Goal: Browse casually

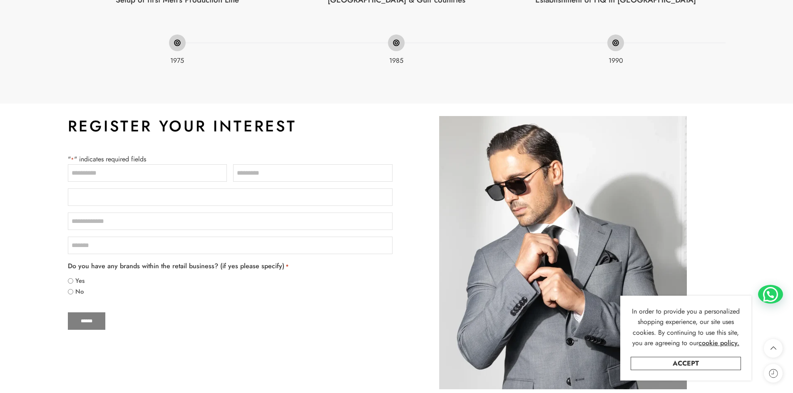
scroll to position [416, 0]
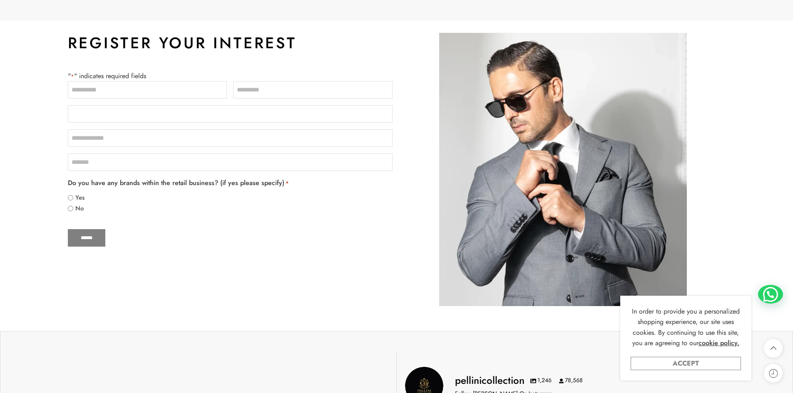
click at [689, 361] on link "Accept" at bounding box center [686, 363] width 110 height 13
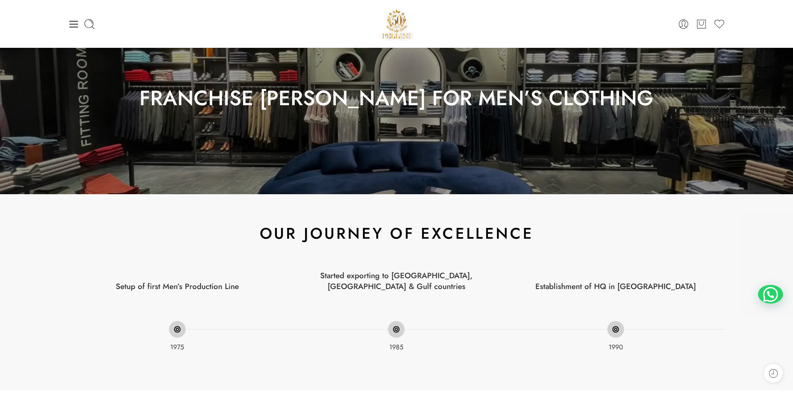
scroll to position [0, 0]
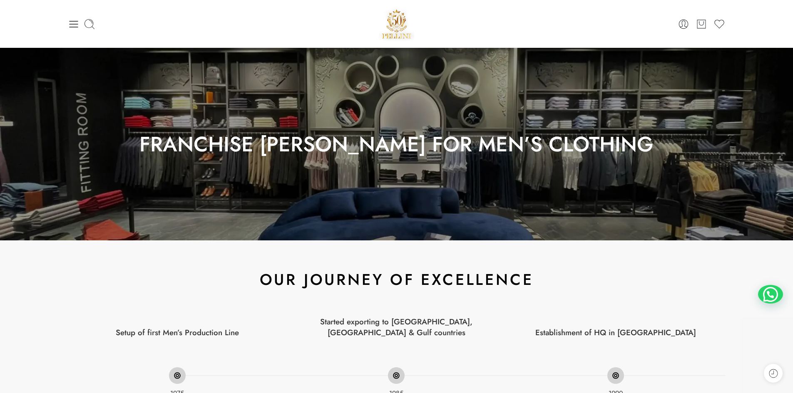
click at [396, 28] on img at bounding box center [397, 23] width 36 height 35
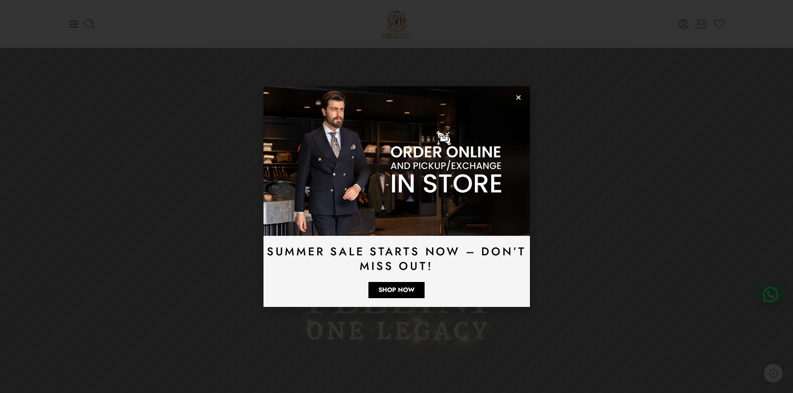
click at [518, 98] on icon "Close" at bounding box center [518, 98] width 6 height 6
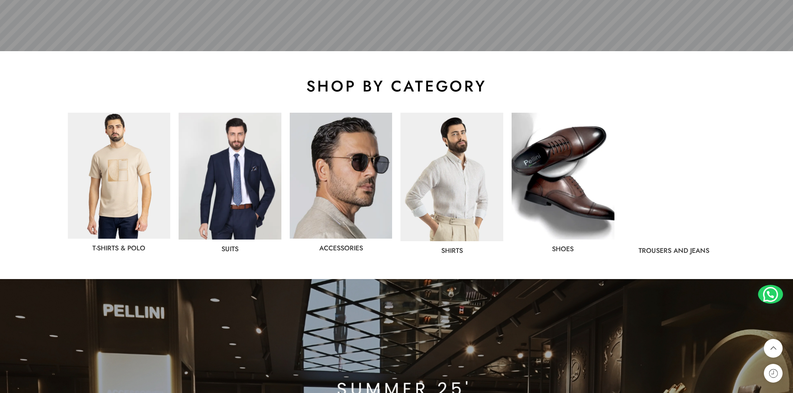
scroll to position [375, 0]
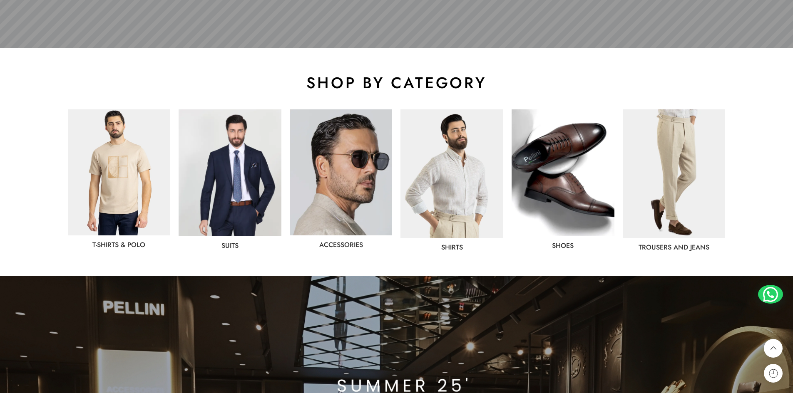
click at [137, 199] on img at bounding box center [119, 173] width 103 height 126
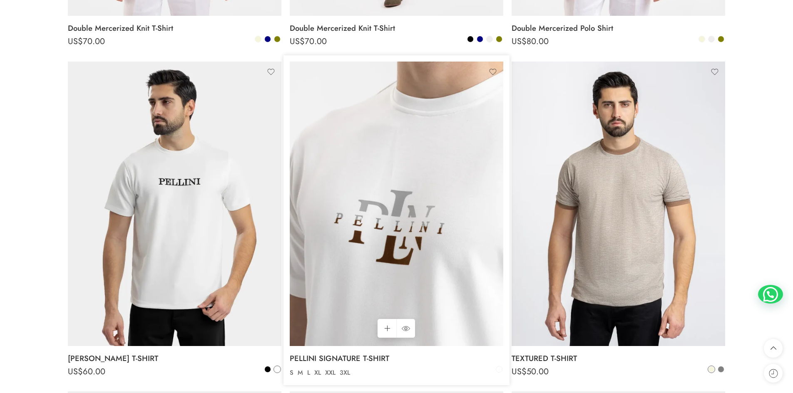
scroll to position [500, 0]
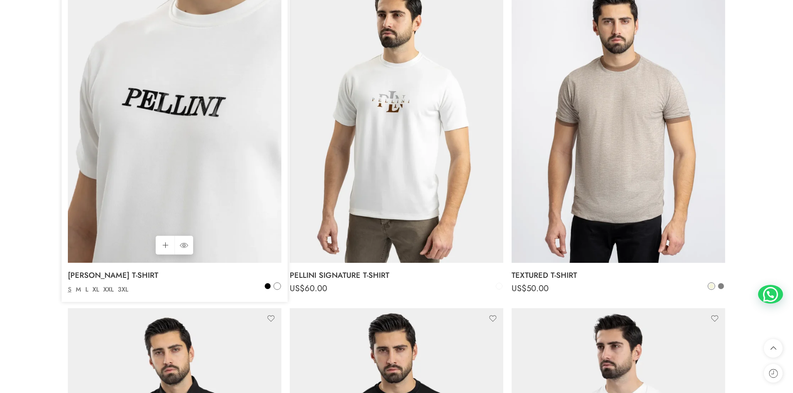
click at [140, 261] on img at bounding box center [175, 120] width 214 height 285
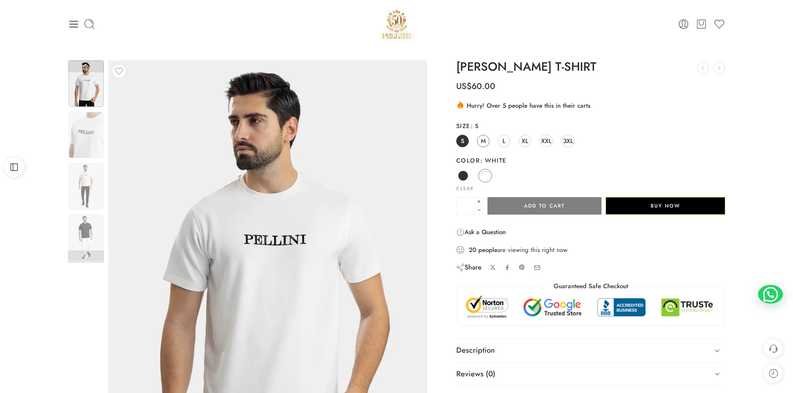
click at [484, 143] on span "M" at bounding box center [483, 140] width 5 height 11
click at [113, 233] on div "Previous Next" at bounding box center [267, 274] width 327 height 429
click at [87, 232] on img at bounding box center [86, 237] width 35 height 46
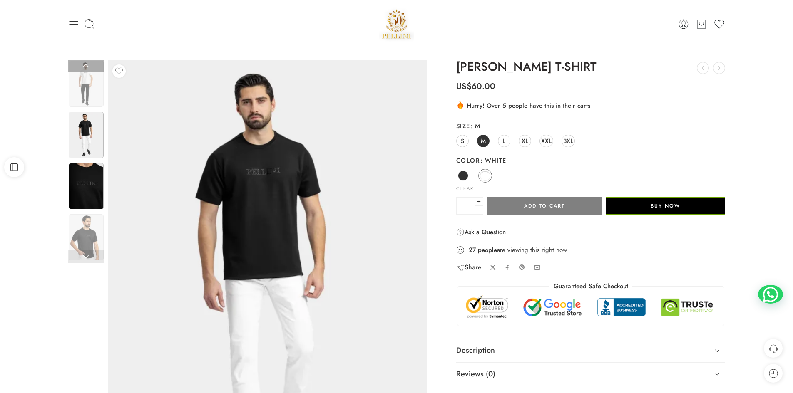
click at [90, 190] on img at bounding box center [86, 186] width 35 height 46
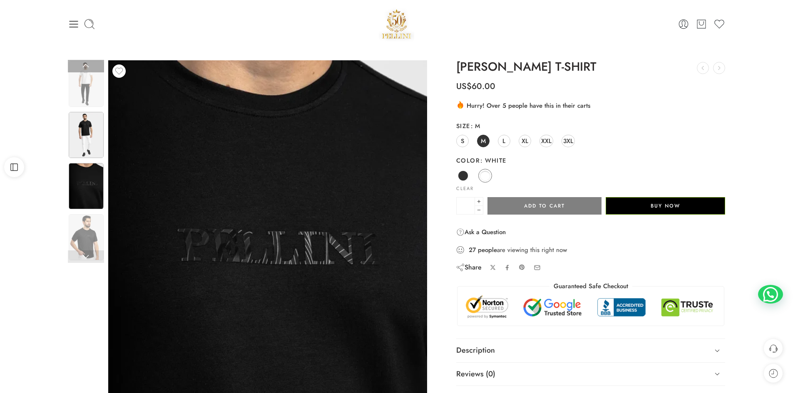
click at [92, 149] on img at bounding box center [86, 135] width 35 height 46
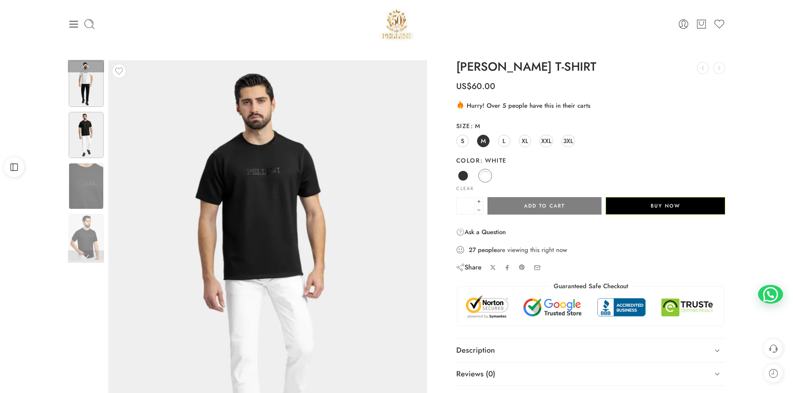
click at [87, 97] on img at bounding box center [86, 84] width 35 height 46
